Goal: Task Accomplishment & Management: Use online tool/utility

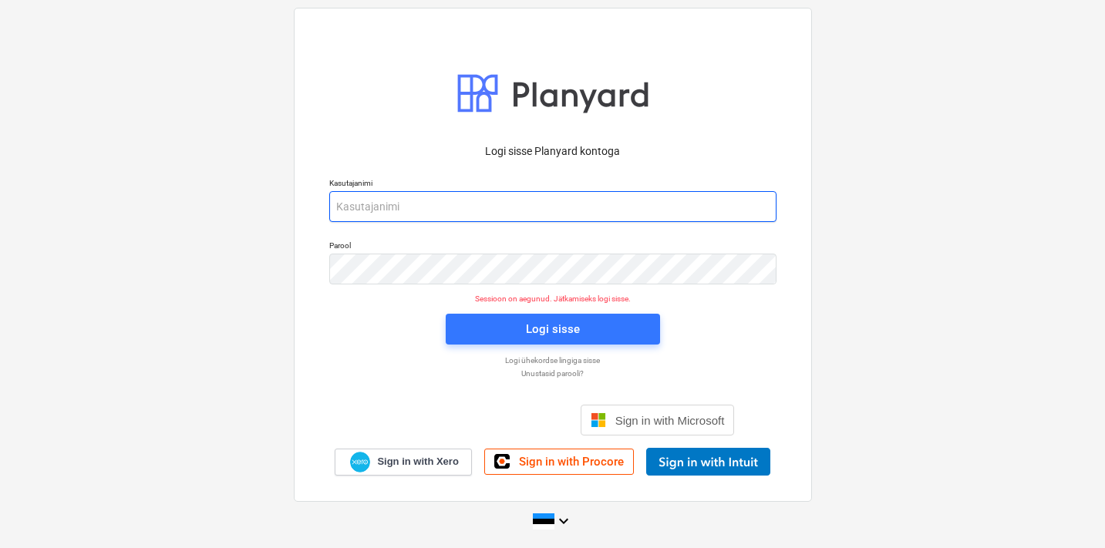
type input "[EMAIL_ADDRESS][DOMAIN_NAME]"
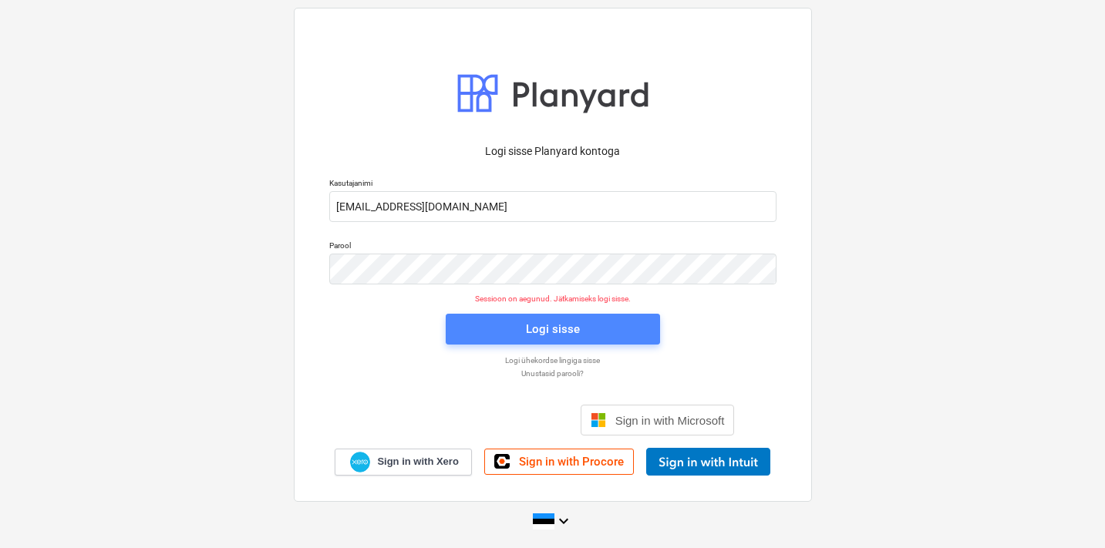
click at [552, 339] on div "Logi sisse" at bounding box center [553, 329] width 54 height 20
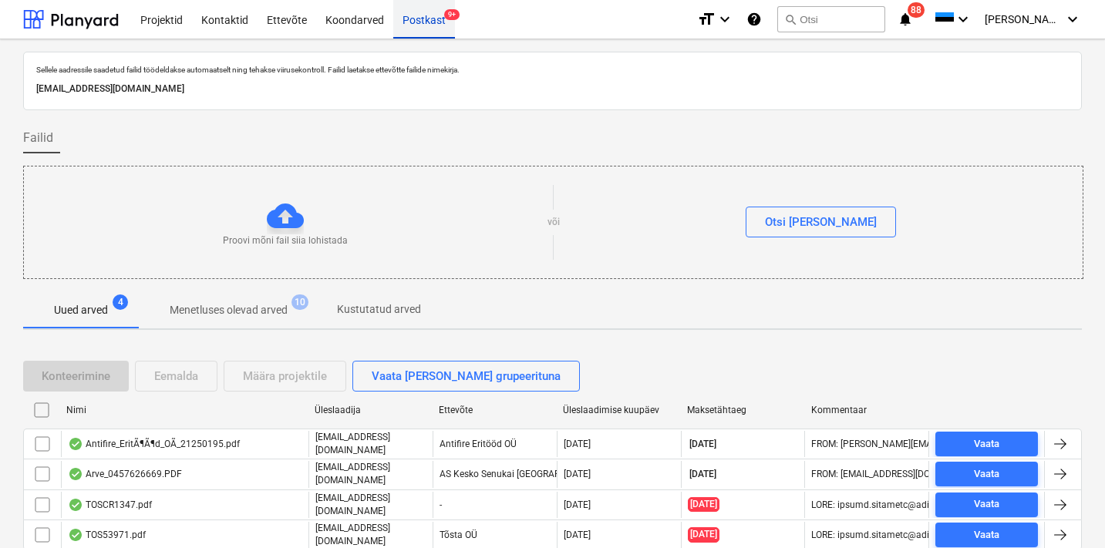
click at [428, 27] on div "Postkast 9+" at bounding box center [424, 18] width 62 height 39
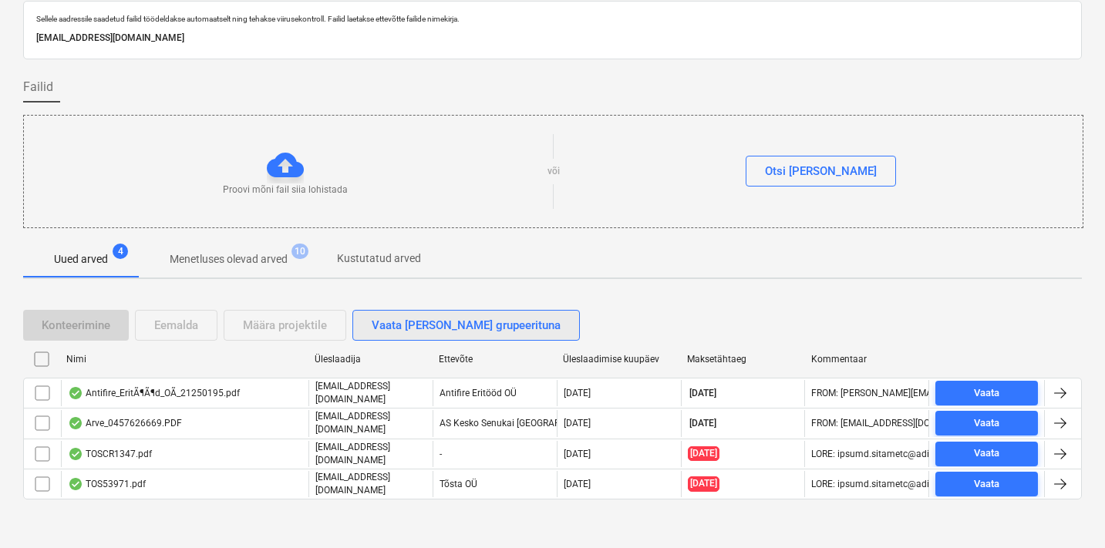
scroll to position [50, 0]
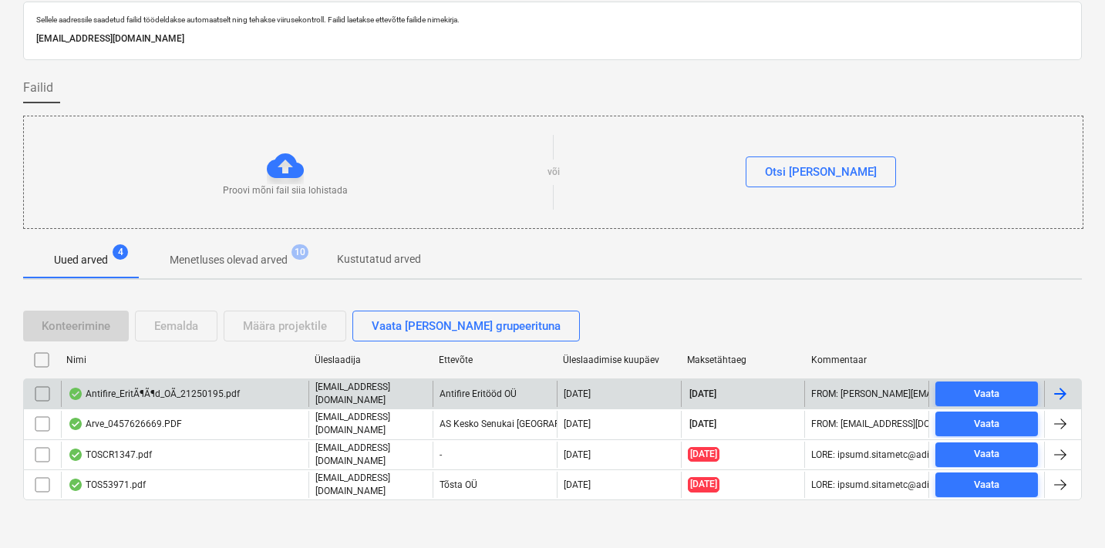
click at [354, 393] on p "[EMAIL_ADDRESS][DOMAIN_NAME]" at bounding box center [370, 394] width 111 height 26
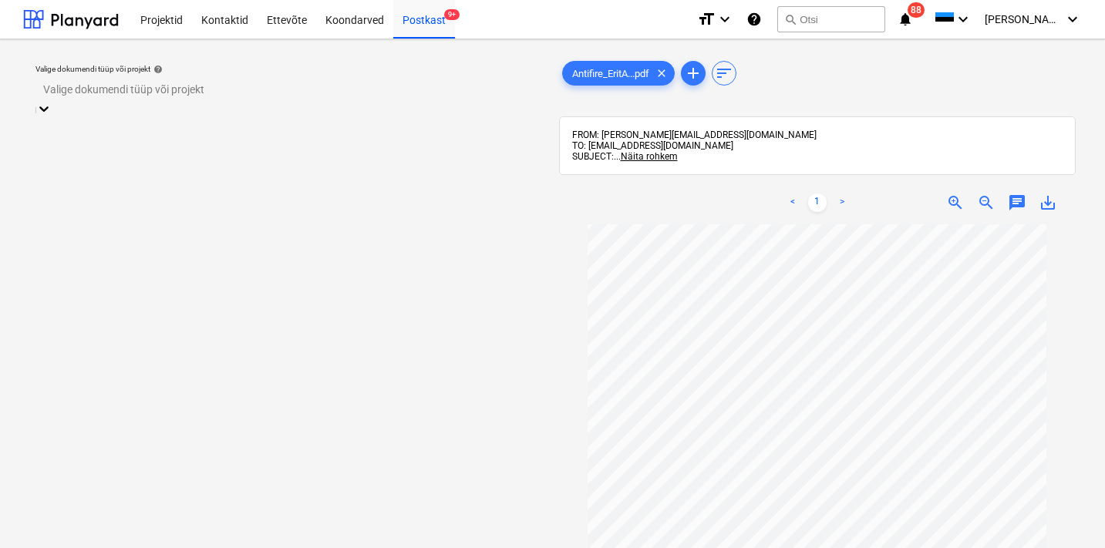
click at [179, 94] on div "Valige dokumendi tüüp või projekt" at bounding box center [288, 89] width 490 height 12
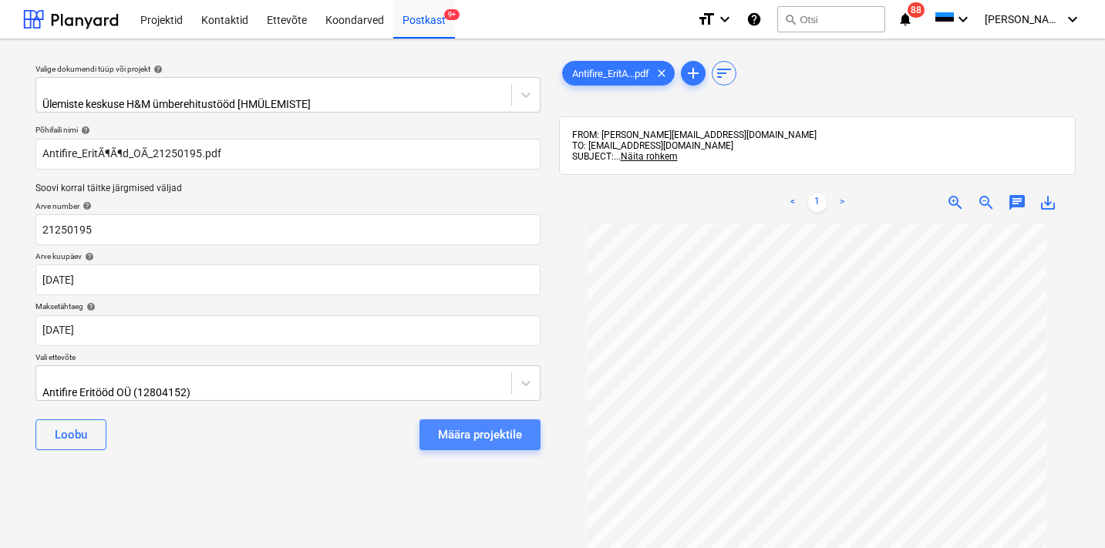
click at [464, 429] on div "Määra projektile" at bounding box center [480, 435] width 84 height 20
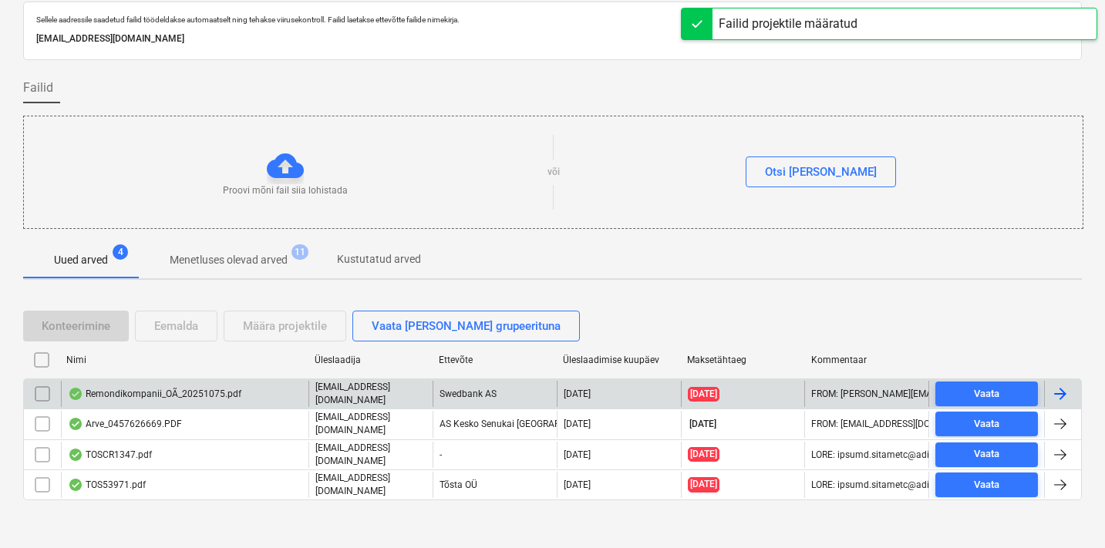
click at [383, 393] on p "[EMAIL_ADDRESS][DOMAIN_NAME]" at bounding box center [370, 394] width 111 height 26
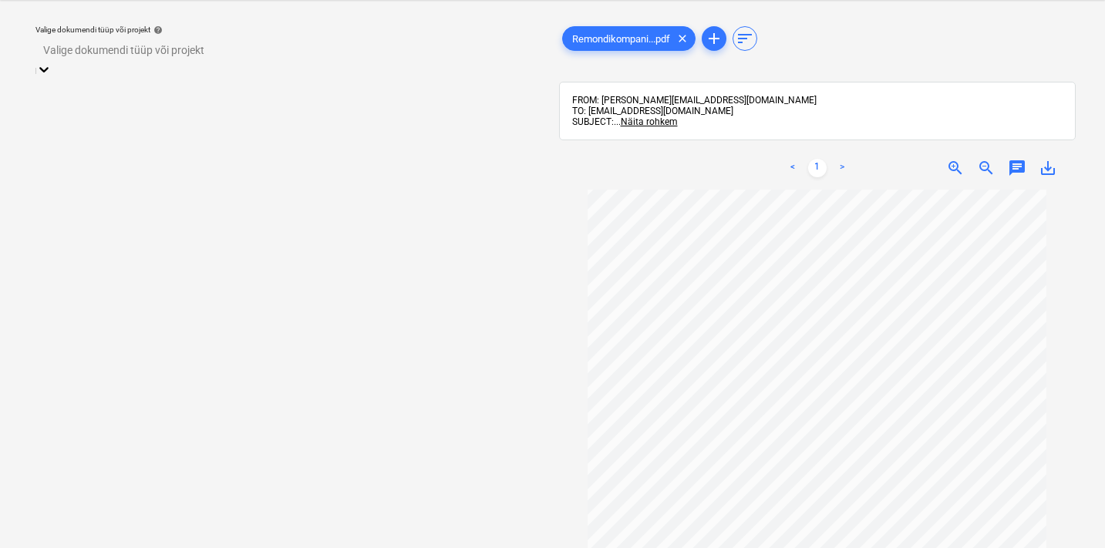
scroll to position [147, 0]
click at [131, 62] on div "Valige dokumendi tüüp või projekt" at bounding box center [287, 50] width 505 height 24
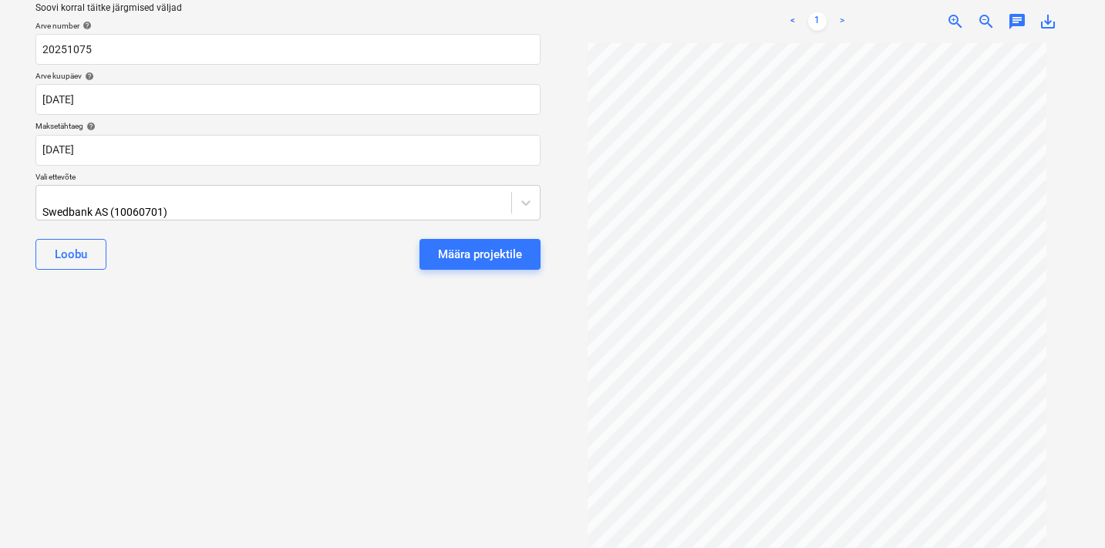
scroll to position [216, 0]
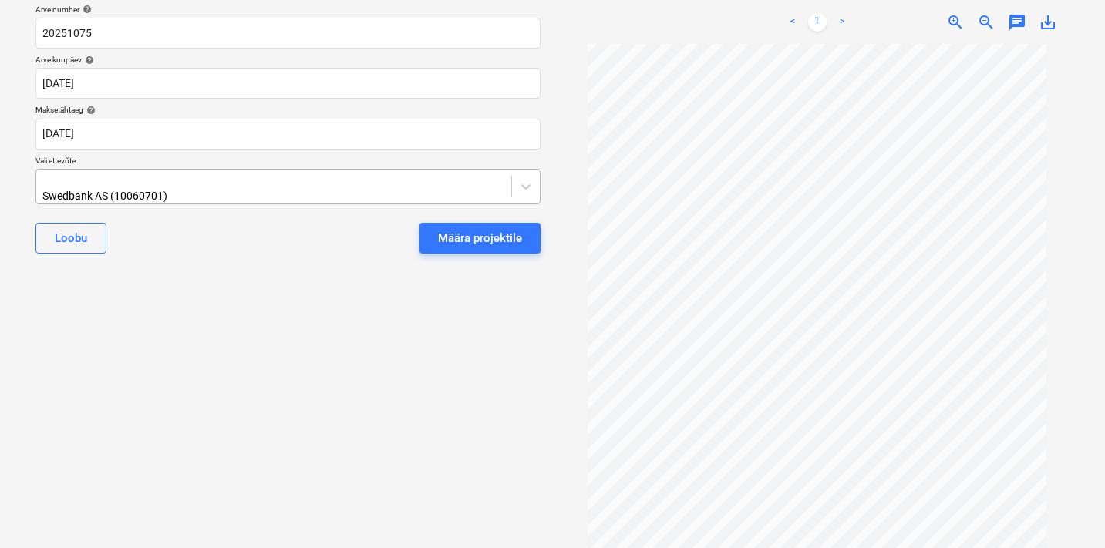
click at [138, 190] on div "Swedbank AS (10060701)" at bounding box center [189, 196] width 294 height 12
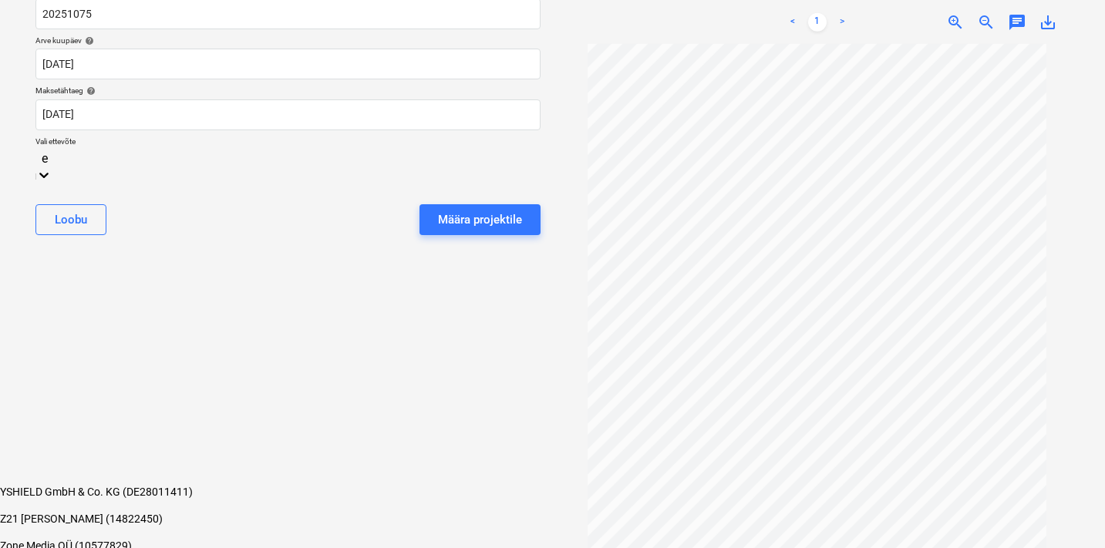
type input "e"
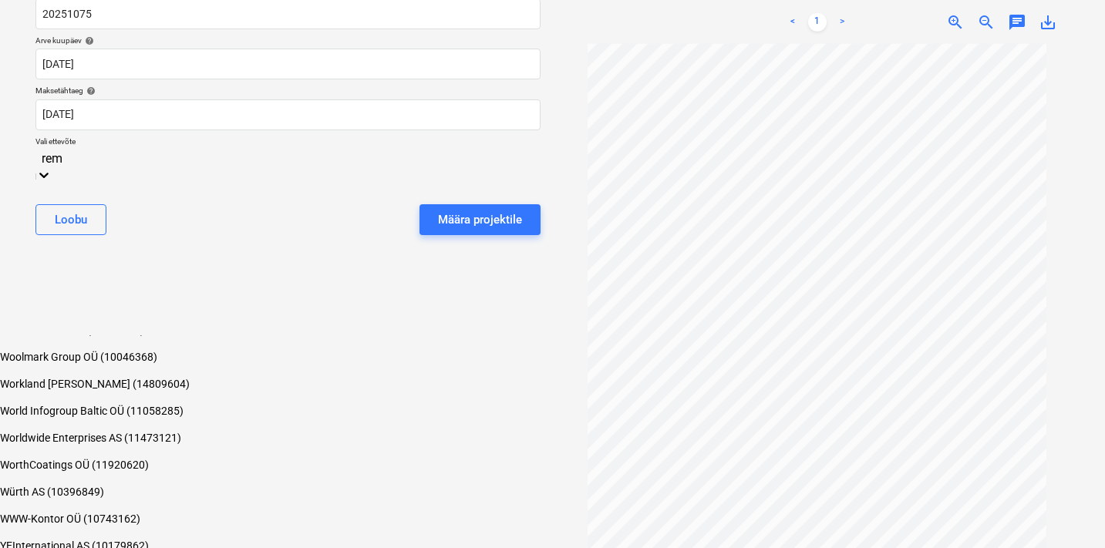
scroll to position [0, 0]
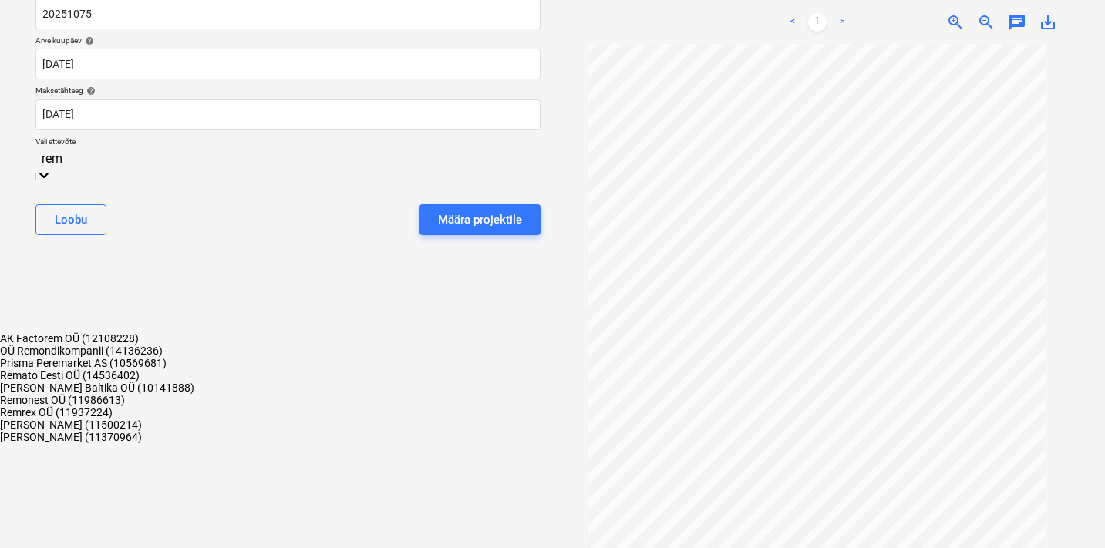
type input "remo"
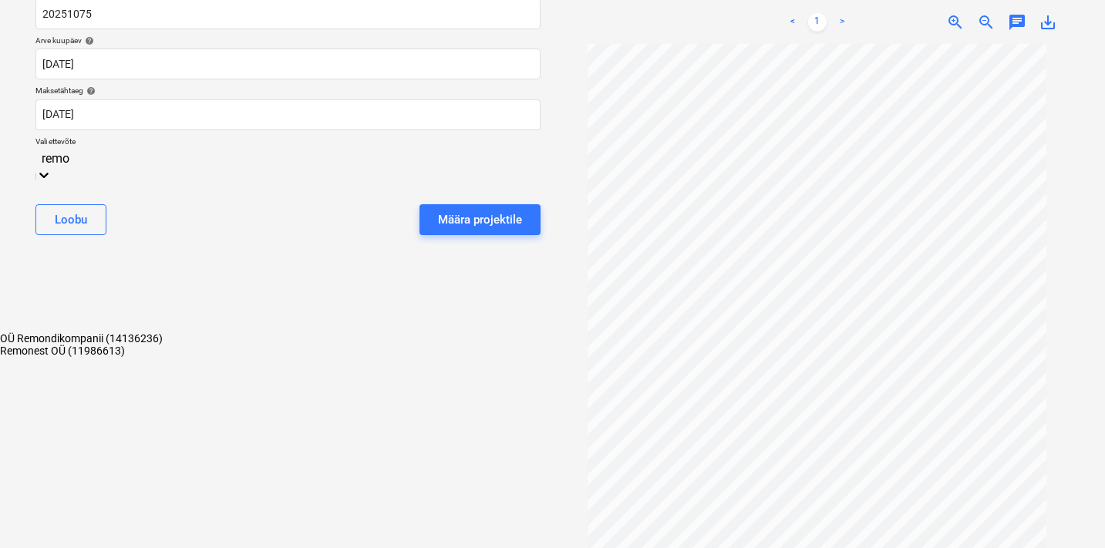
click at [103, 332] on div "OÜ Remondikompanii (14136236)" at bounding box center [552, 338] width 1105 height 12
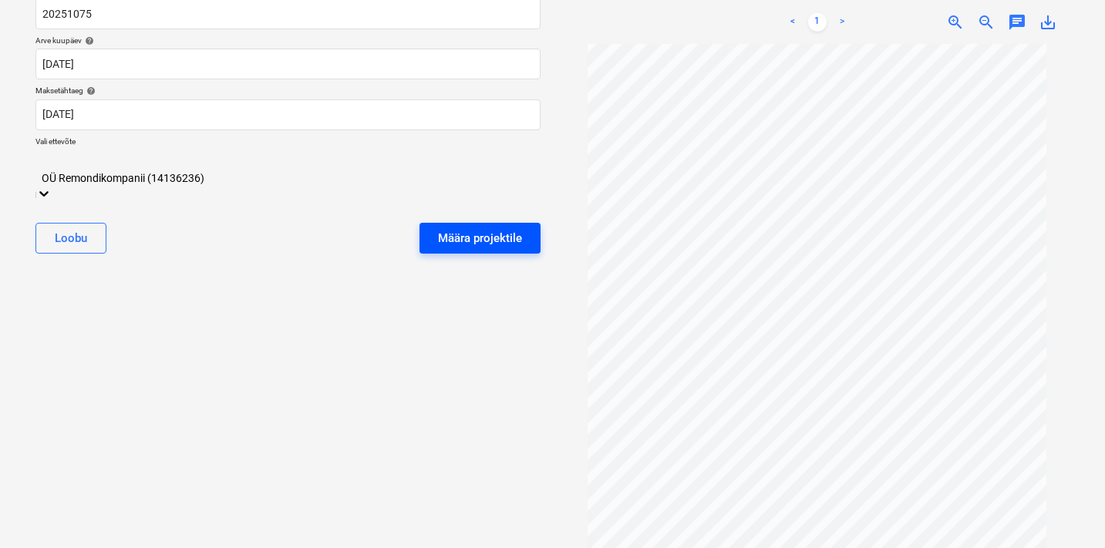
click at [473, 228] on div "Määra projektile" at bounding box center [480, 238] width 84 height 20
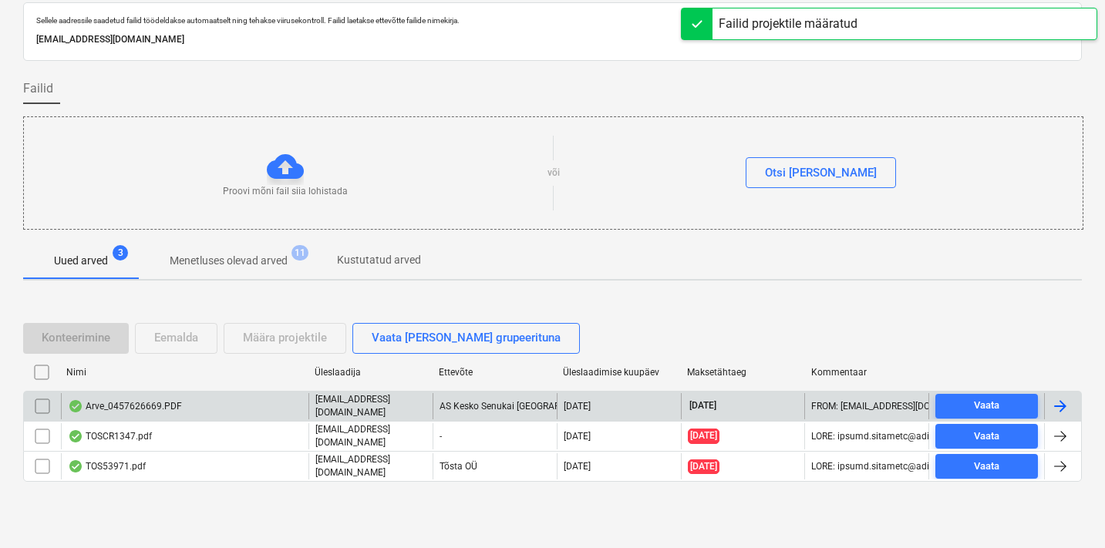
click at [366, 407] on p "[EMAIL_ADDRESS][DOMAIN_NAME]" at bounding box center [370, 406] width 111 height 26
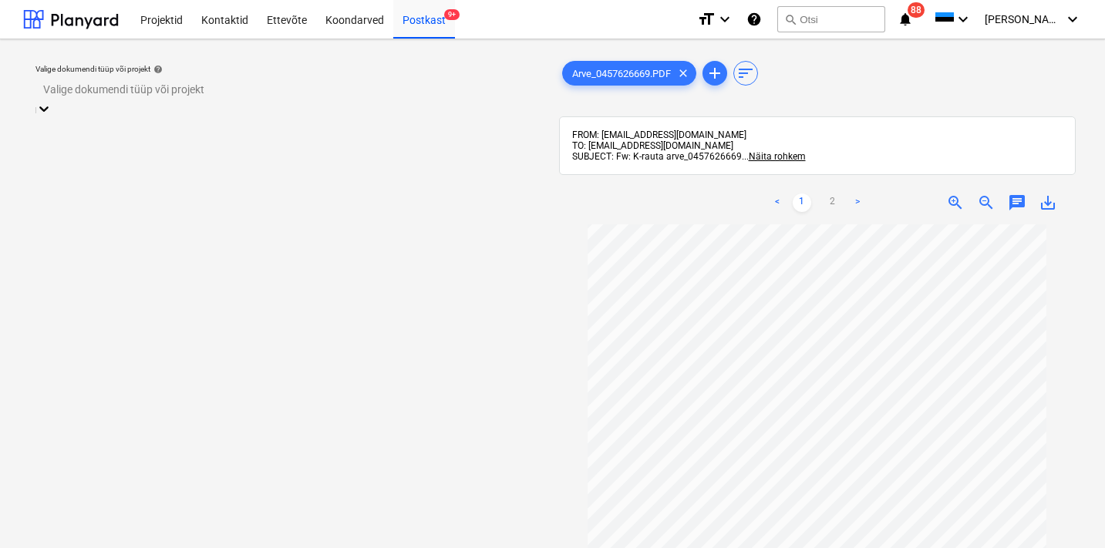
click at [192, 96] on div "Valige dokumendi tüüp või projekt" at bounding box center [288, 89] width 490 height 12
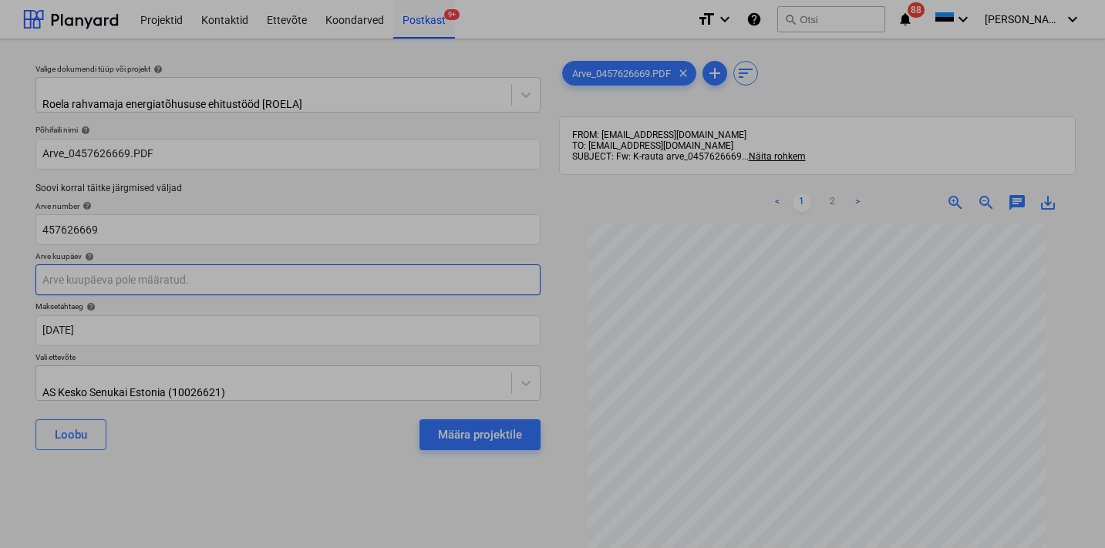
click at [129, 277] on body "This website stores cookies on your computer. These cookies are used to collect…" at bounding box center [552, 274] width 1105 height 548
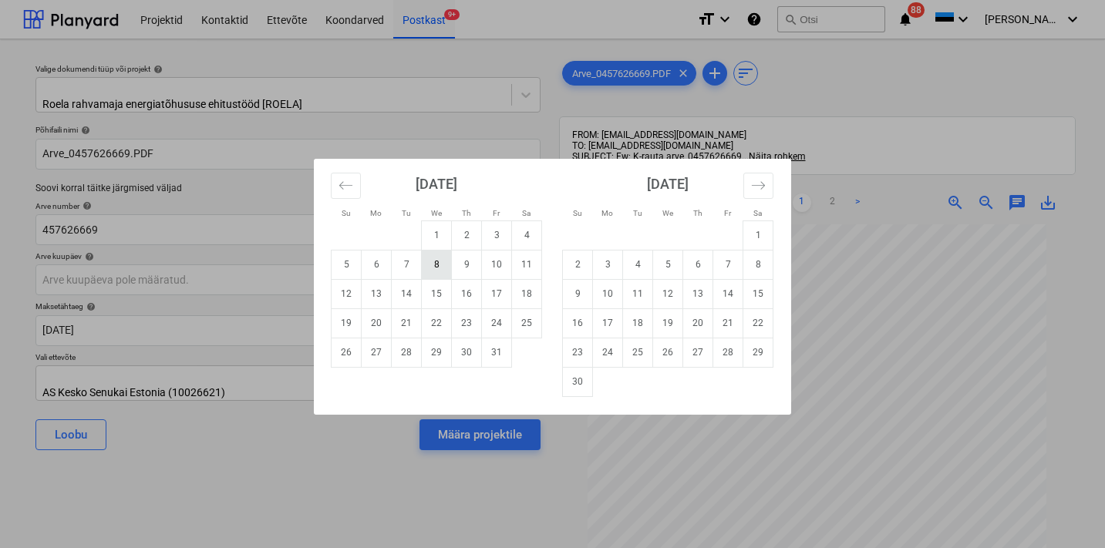
click at [440, 264] on td "8" at bounding box center [437, 264] width 30 height 29
type input "[DATE]"
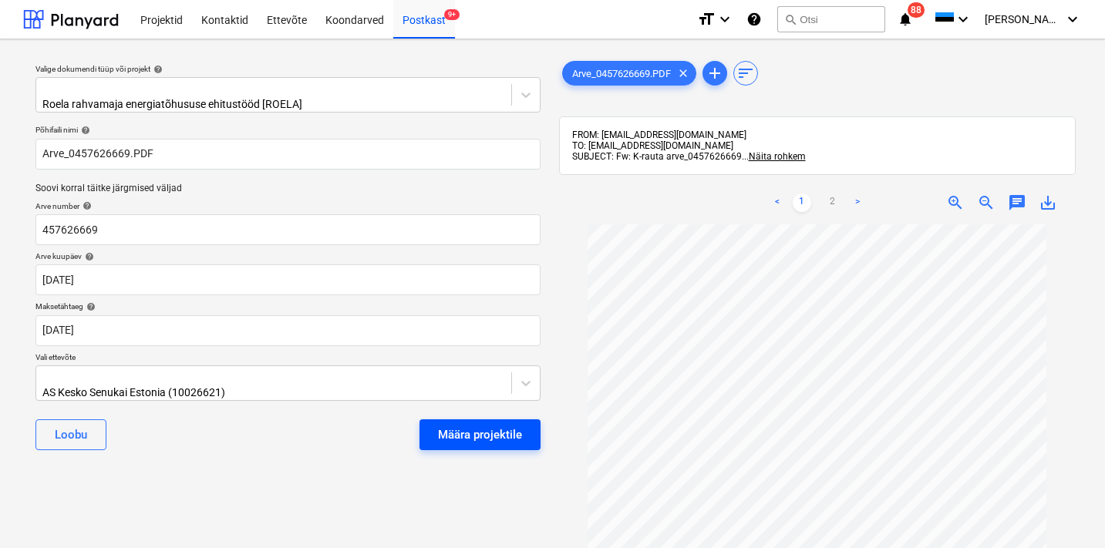
click at [470, 429] on div "Määra projektile" at bounding box center [480, 435] width 84 height 20
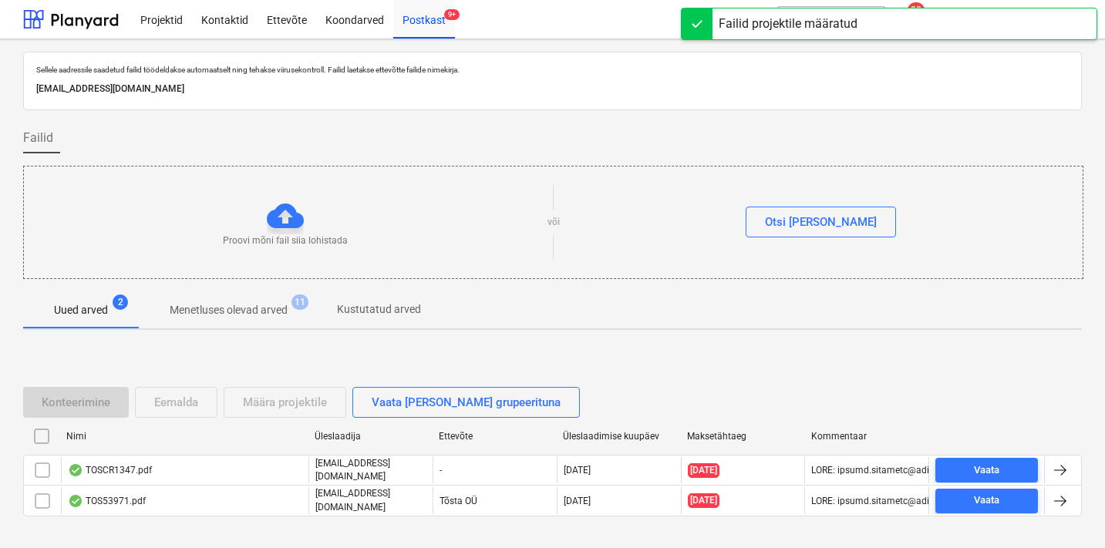
scroll to position [26, 0]
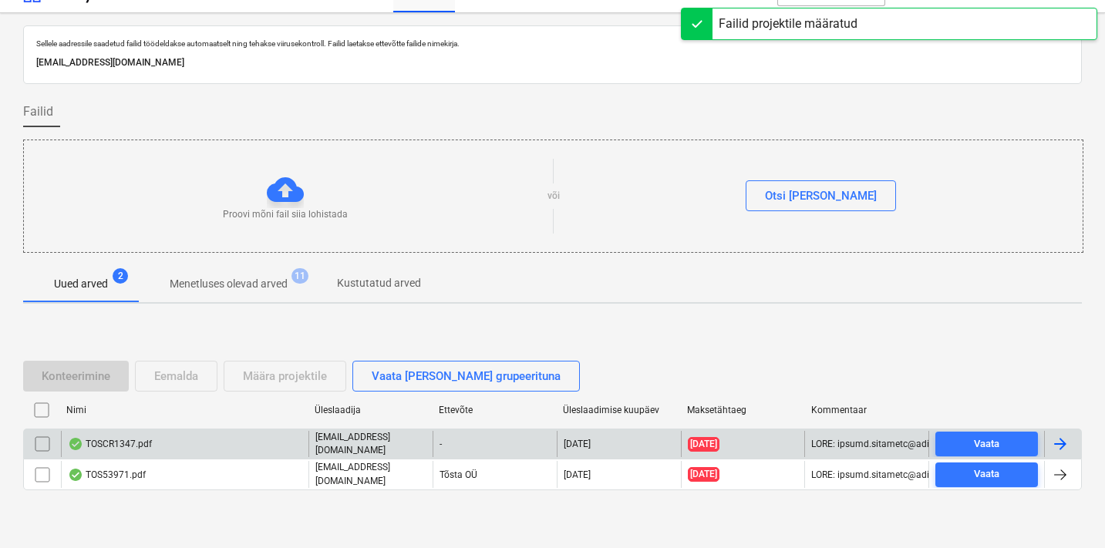
click at [342, 445] on p "[EMAIL_ADDRESS][DOMAIN_NAME]" at bounding box center [370, 444] width 111 height 26
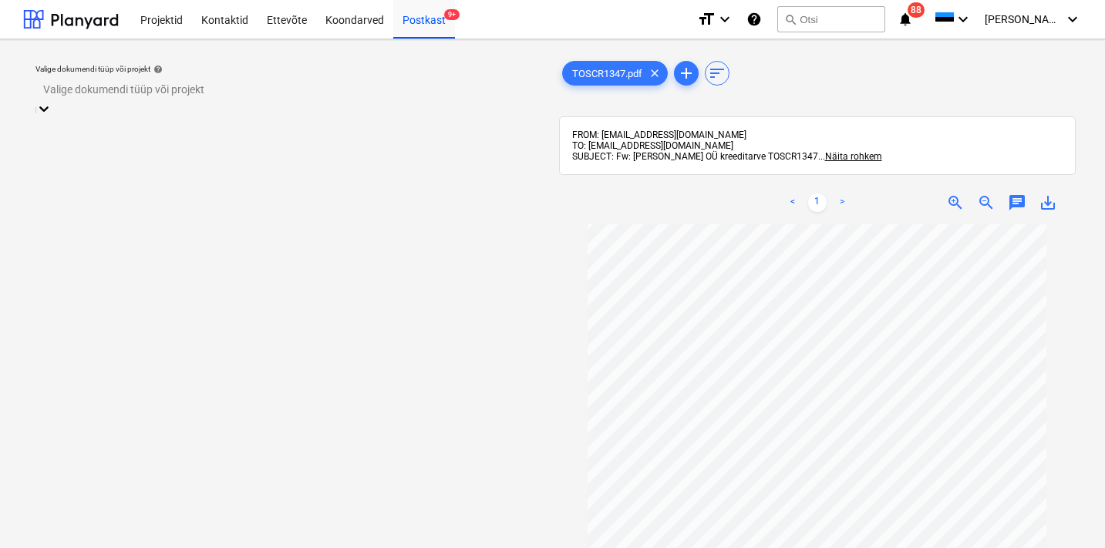
scroll to position [53, 0]
click at [186, 104] on div "Valige dokumendi tüüp või projekt" at bounding box center [287, 98] width 505 height 42
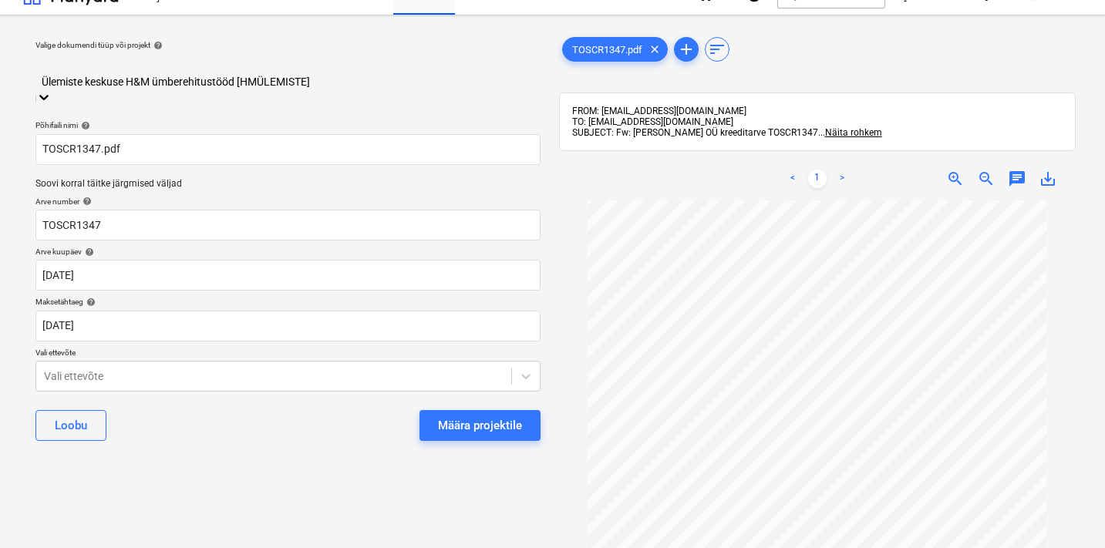
scroll to position [30, 0]
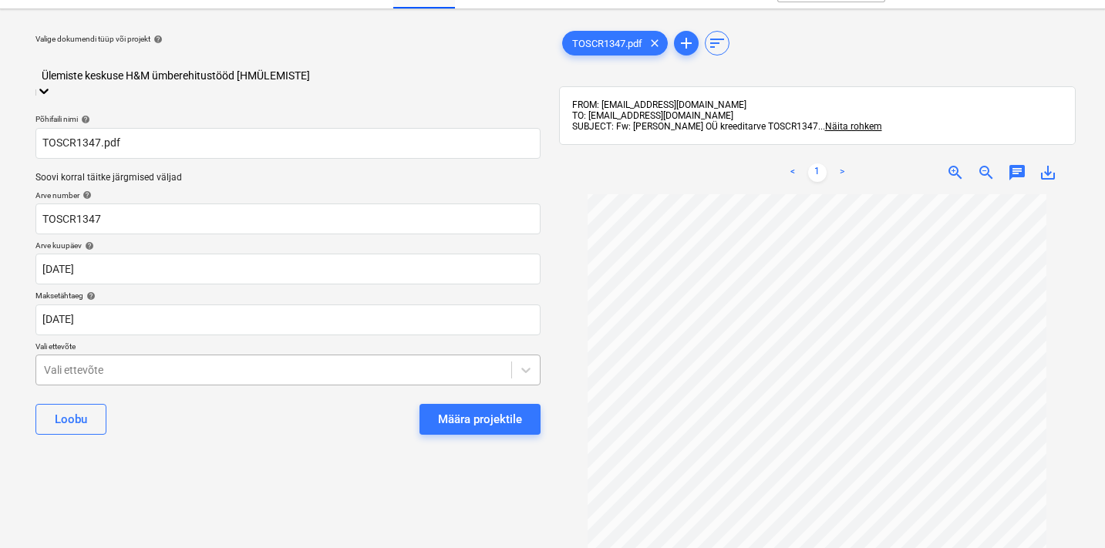
click at [81, 348] on body "This website stores cookies on your computer. These cookies are used to collect…" at bounding box center [552, 244] width 1105 height 548
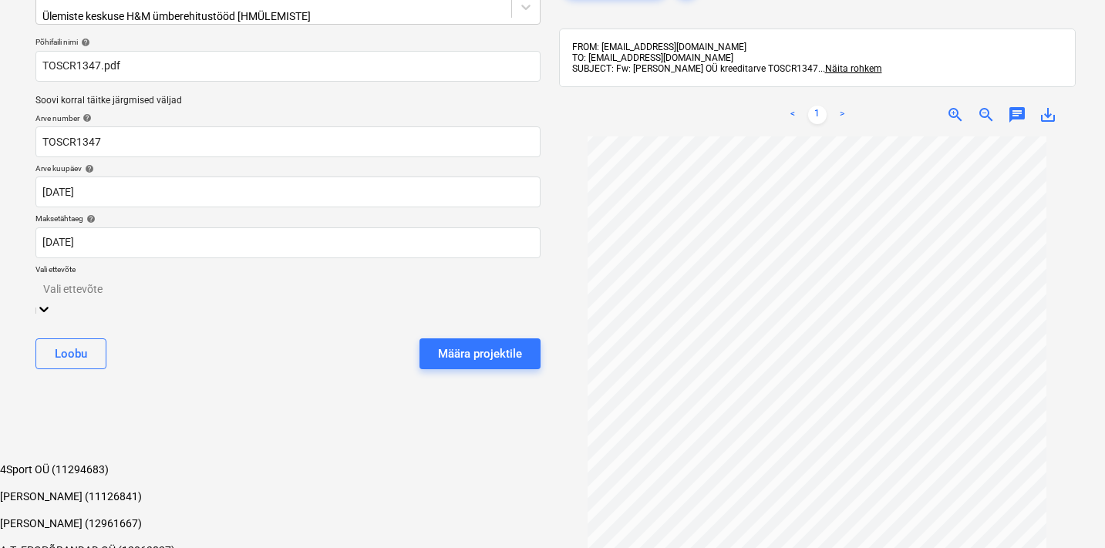
scroll to position [89, 0]
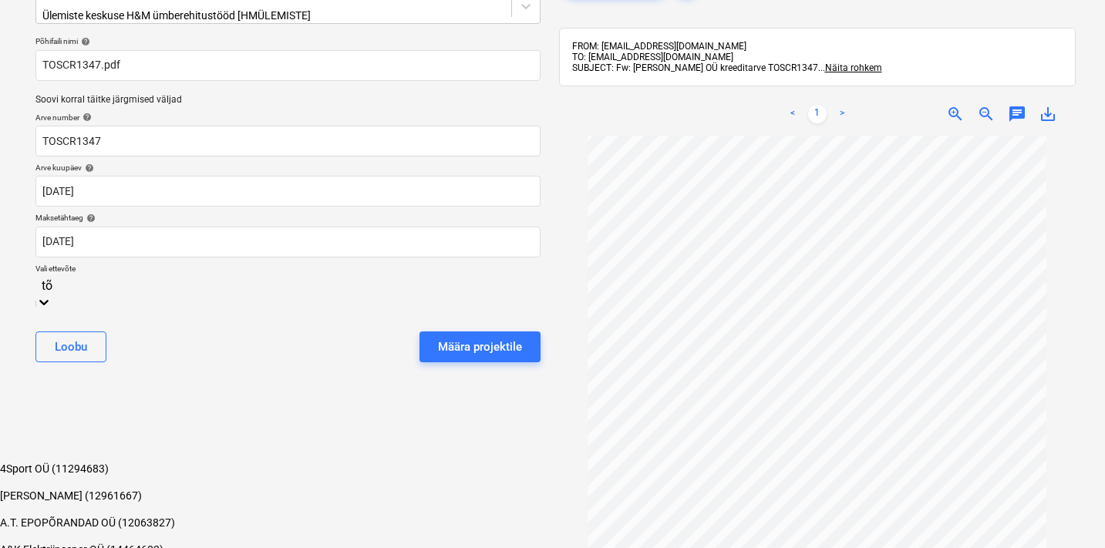
type input "tõs"
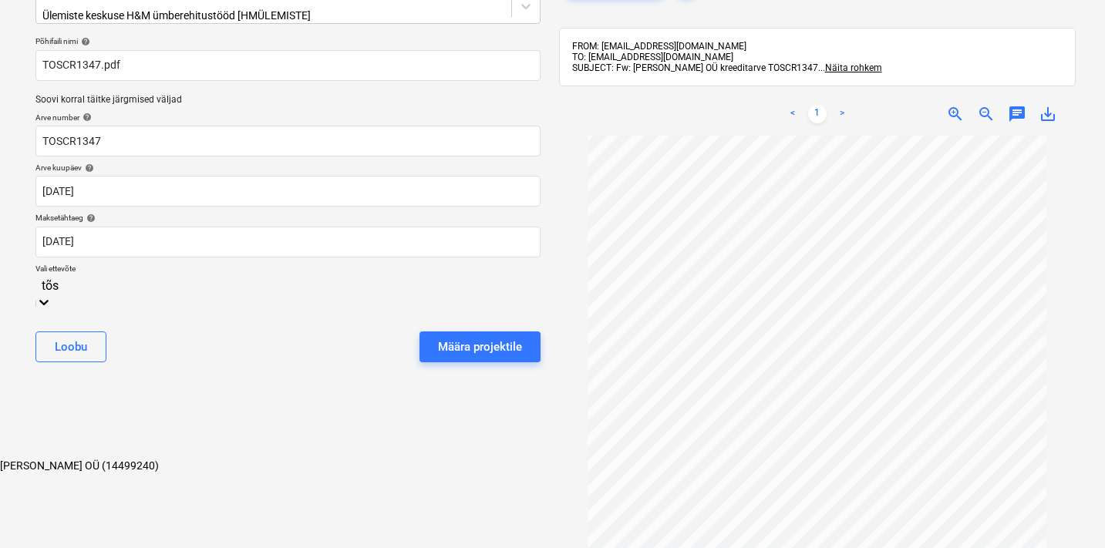
click at [102, 460] on div "[PERSON_NAME] OÜ (14499240)" at bounding box center [552, 466] width 1105 height 12
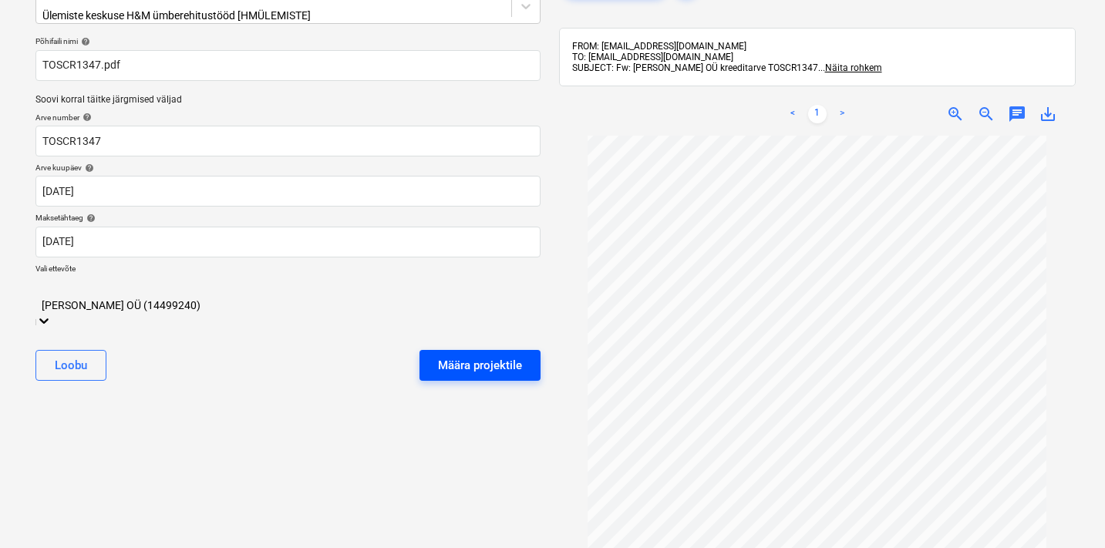
click at [513, 356] on div "Määra projektile" at bounding box center [480, 366] width 84 height 20
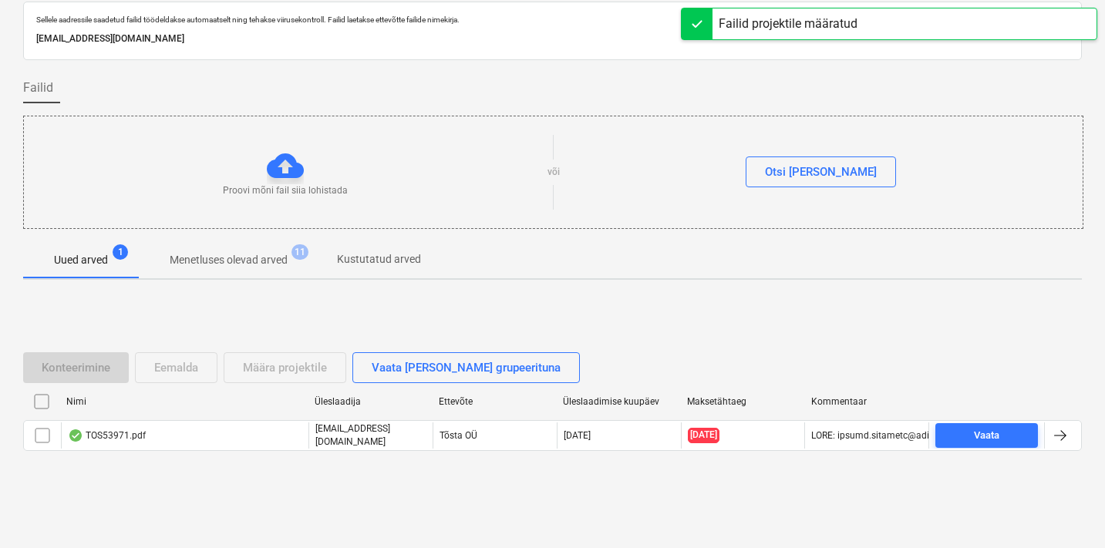
scroll to position [49, 0]
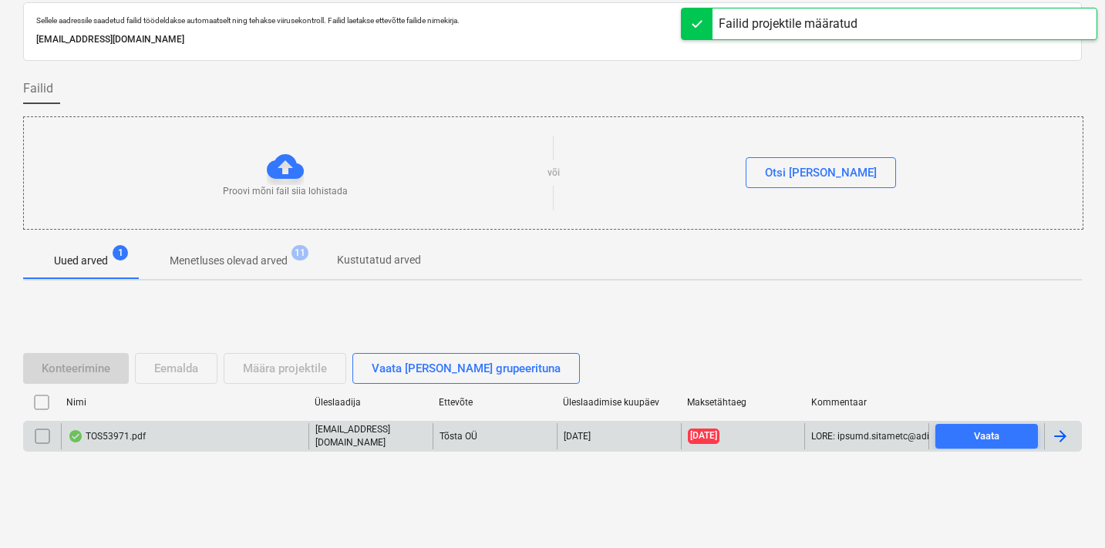
click at [284, 431] on div "TOS53971.pdf" at bounding box center [185, 436] width 248 height 26
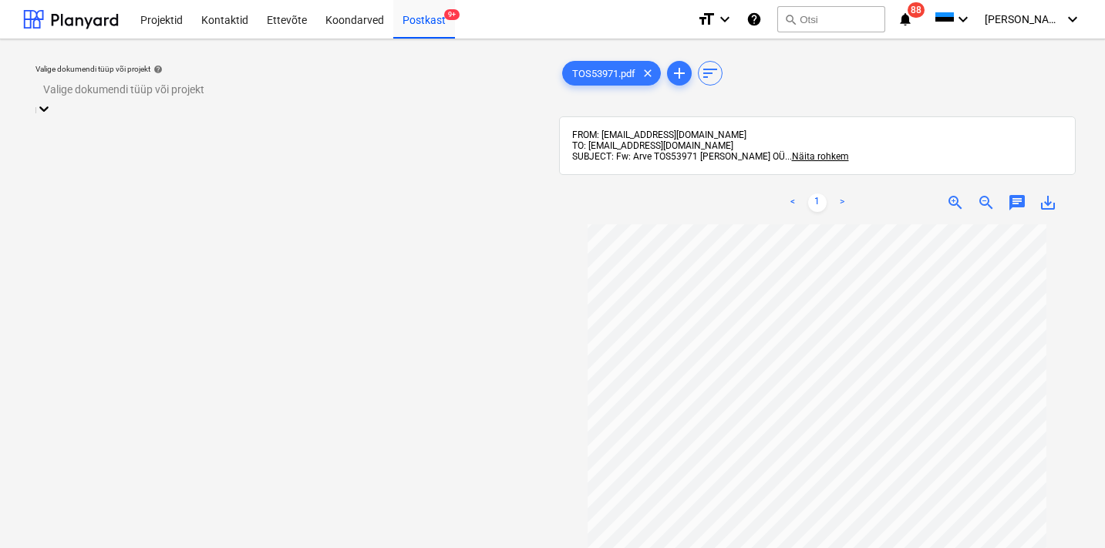
click at [180, 92] on div "Valige dokumendi tüüp või projekt" at bounding box center [288, 89] width 490 height 12
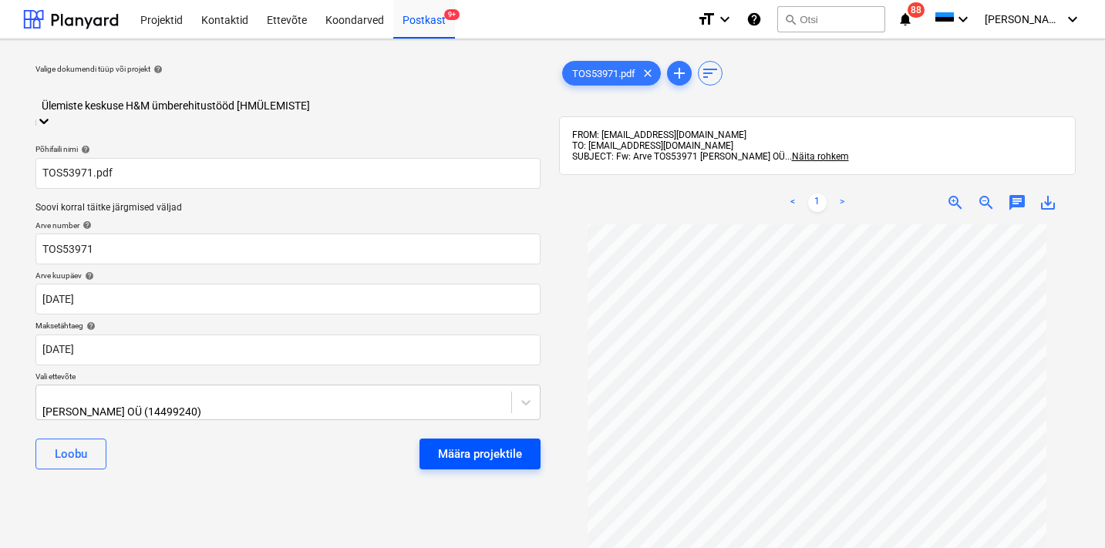
click at [524, 439] on button "Määra projektile" at bounding box center [480, 454] width 121 height 31
